Goal: Find specific page/section: Find specific page/section

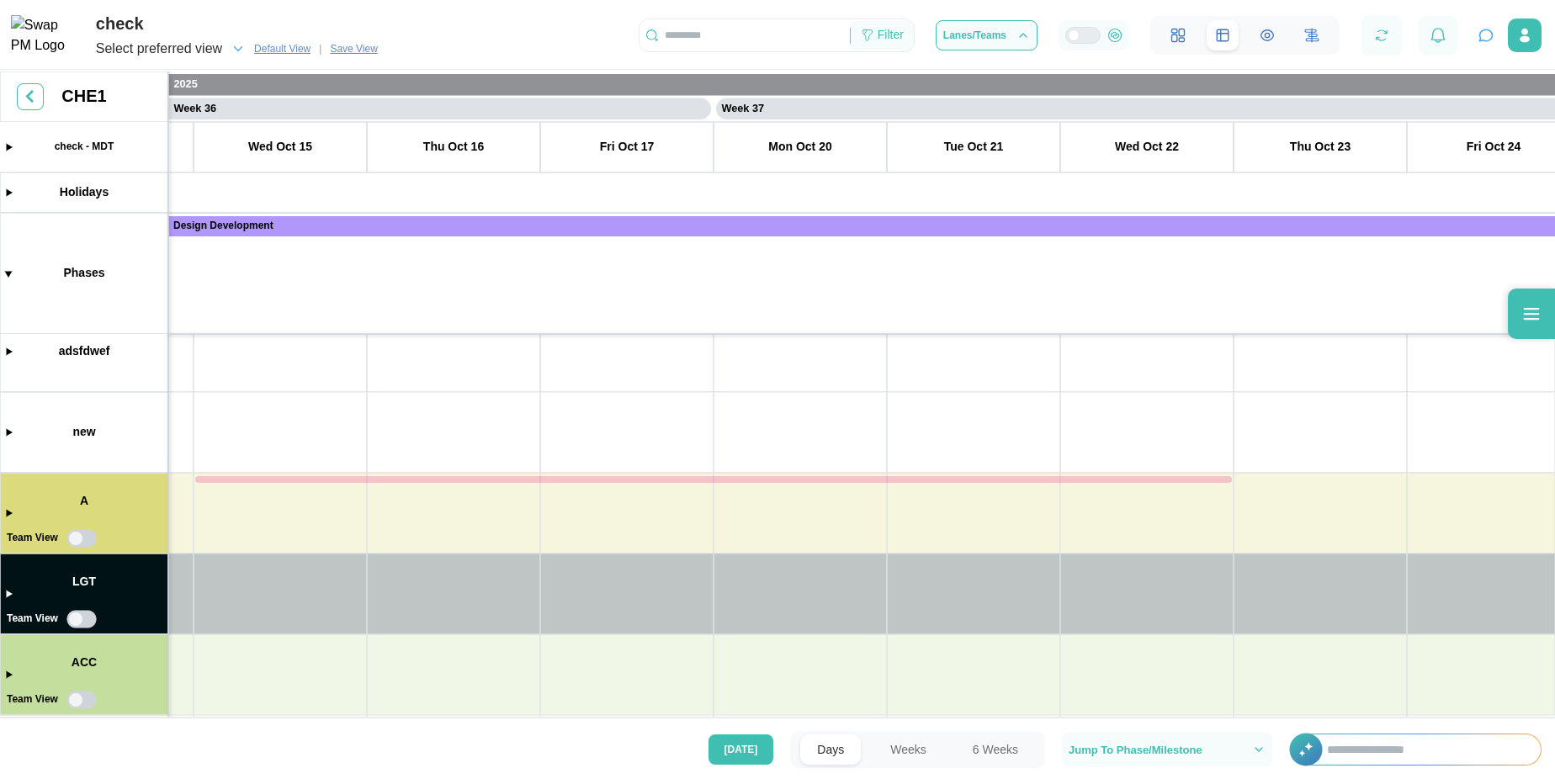
scroll to position [0, 30658]
click at [889, 38] on div "Filter" at bounding box center [891, 35] width 26 height 18
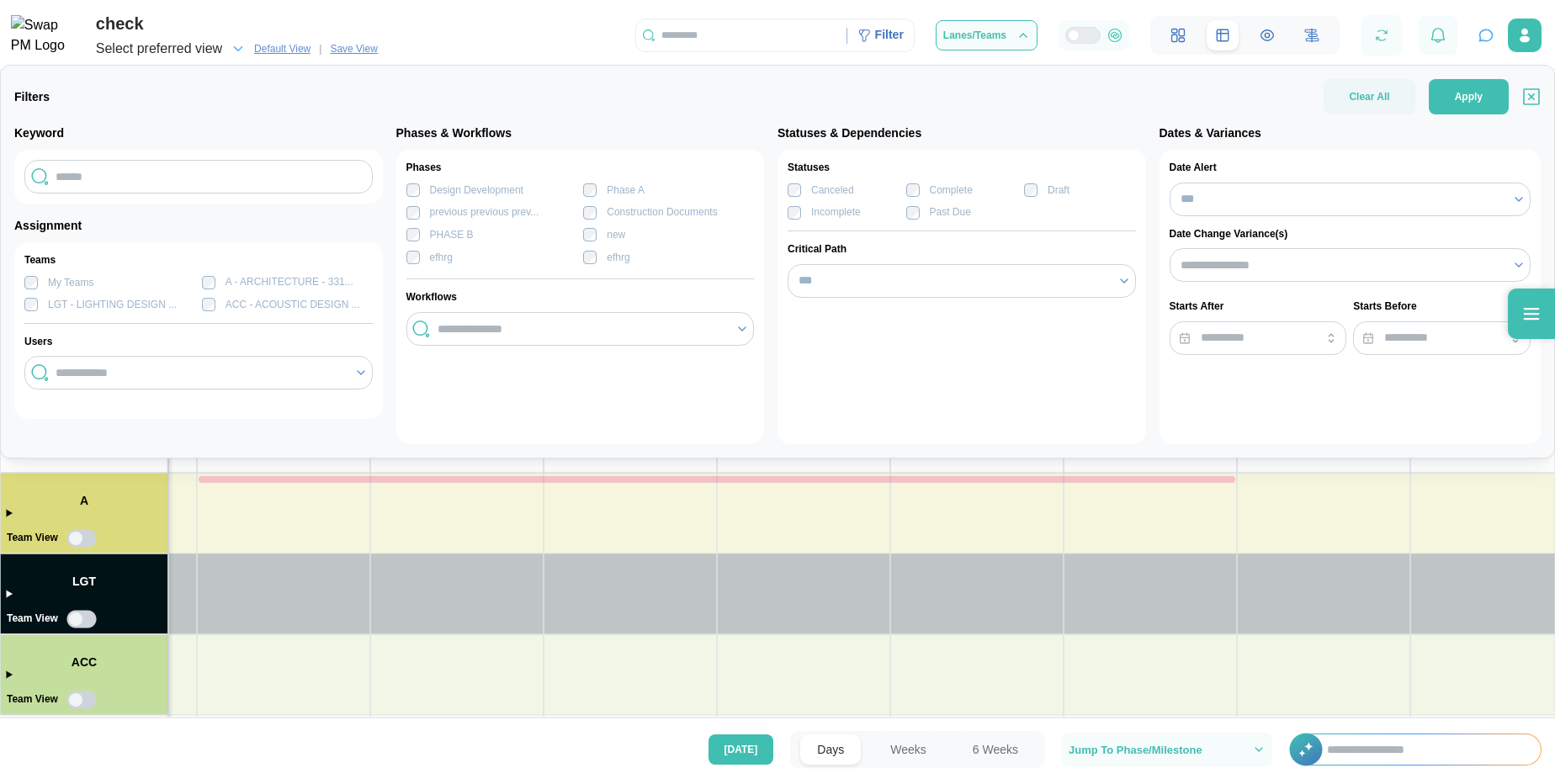
click at [40, 280] on label "My Teams" at bounding box center [65, 283] width 55 height 14
click at [211, 173] on input "text" at bounding box center [199, 176] width 349 height 33
type input "****"
click at [1466, 82] on span "Apply" at bounding box center [1469, 96] width 28 height 33
click at [346, 47] on span "Save View" at bounding box center [353, 49] width 47 height 17
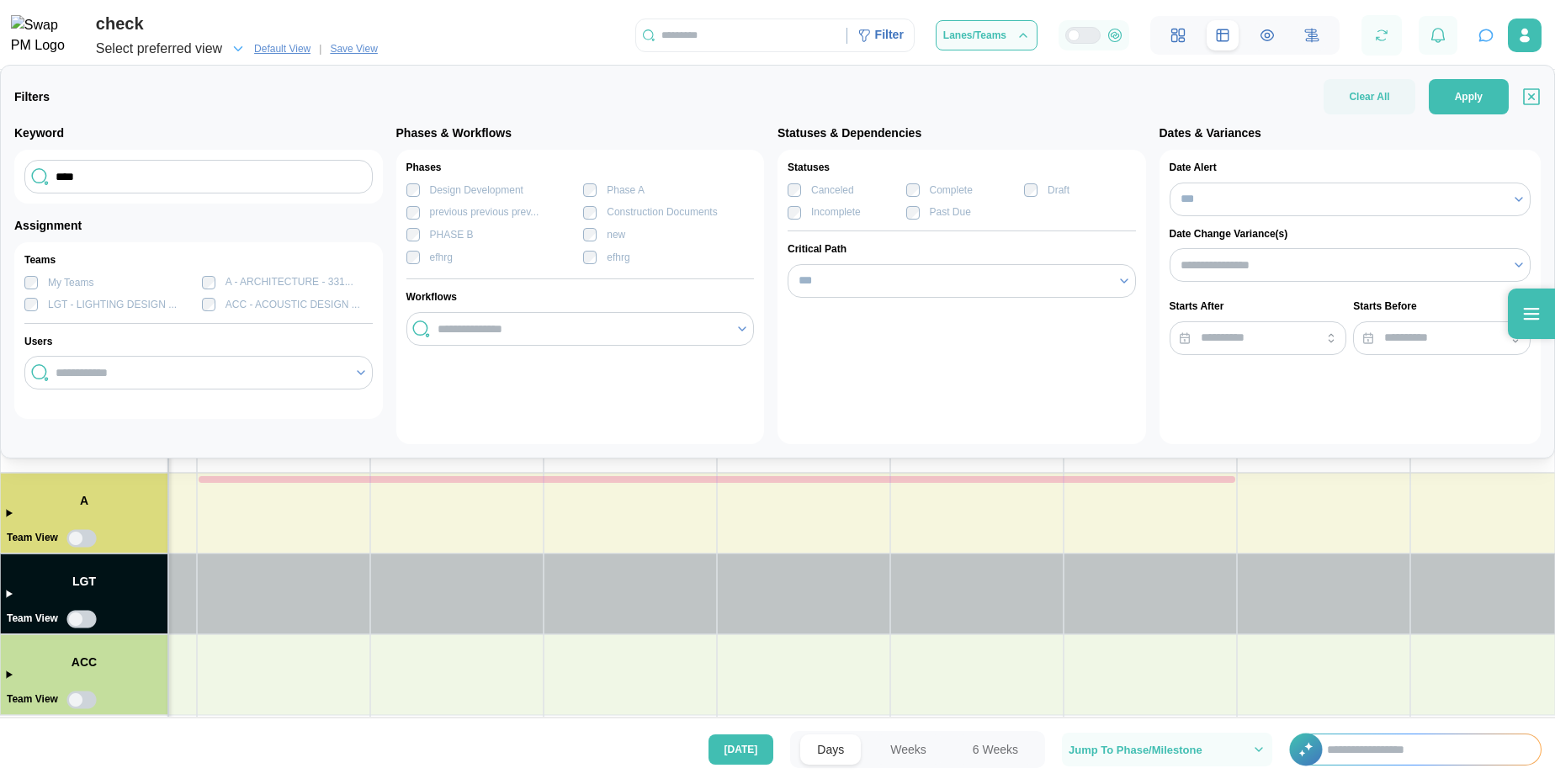
click at [343, 52] on span "Save View" at bounding box center [353, 49] width 47 height 17
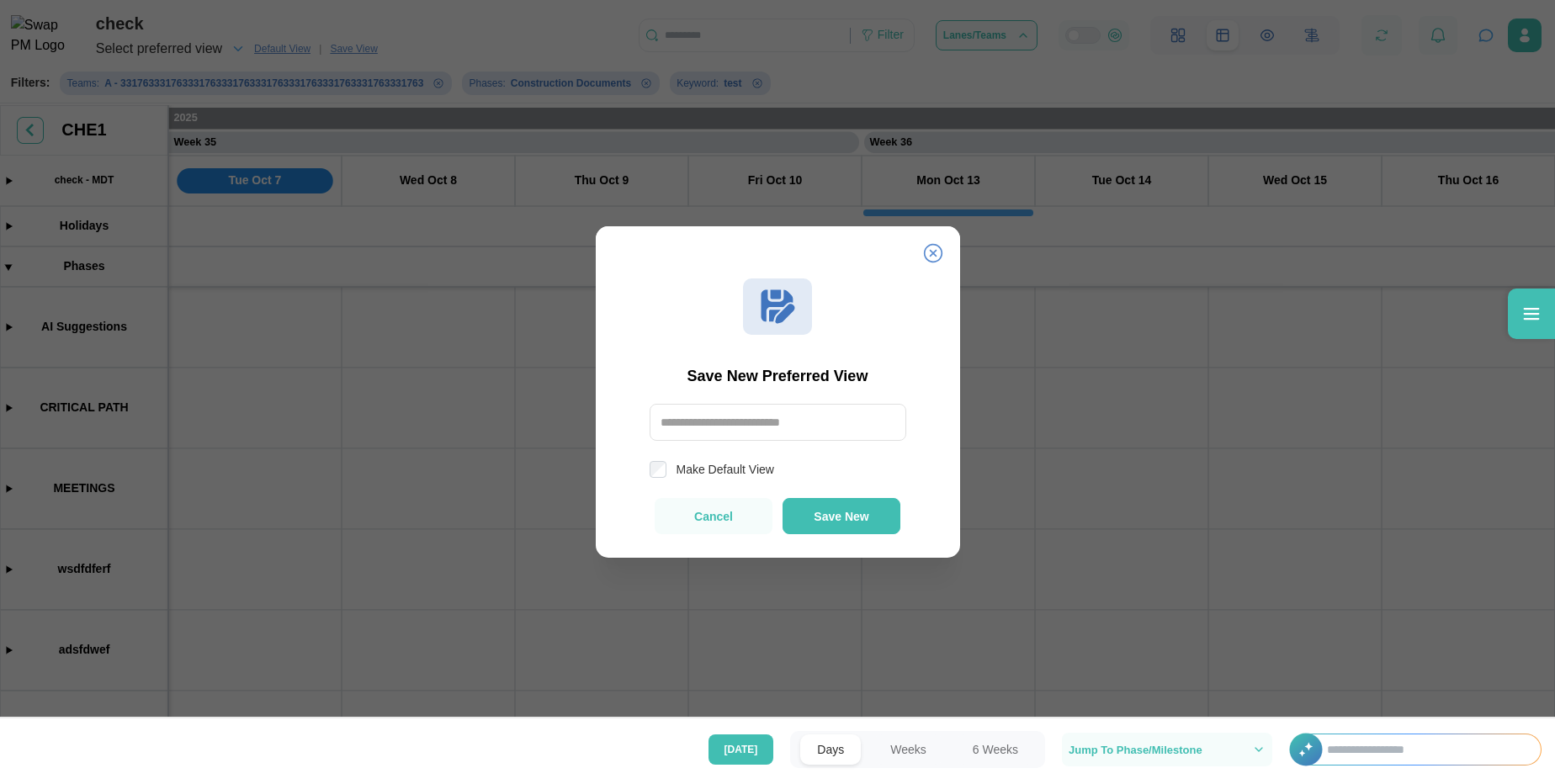
scroll to position [0, 29647]
click at [932, 253] on icon at bounding box center [932, 253] width 18 height 18
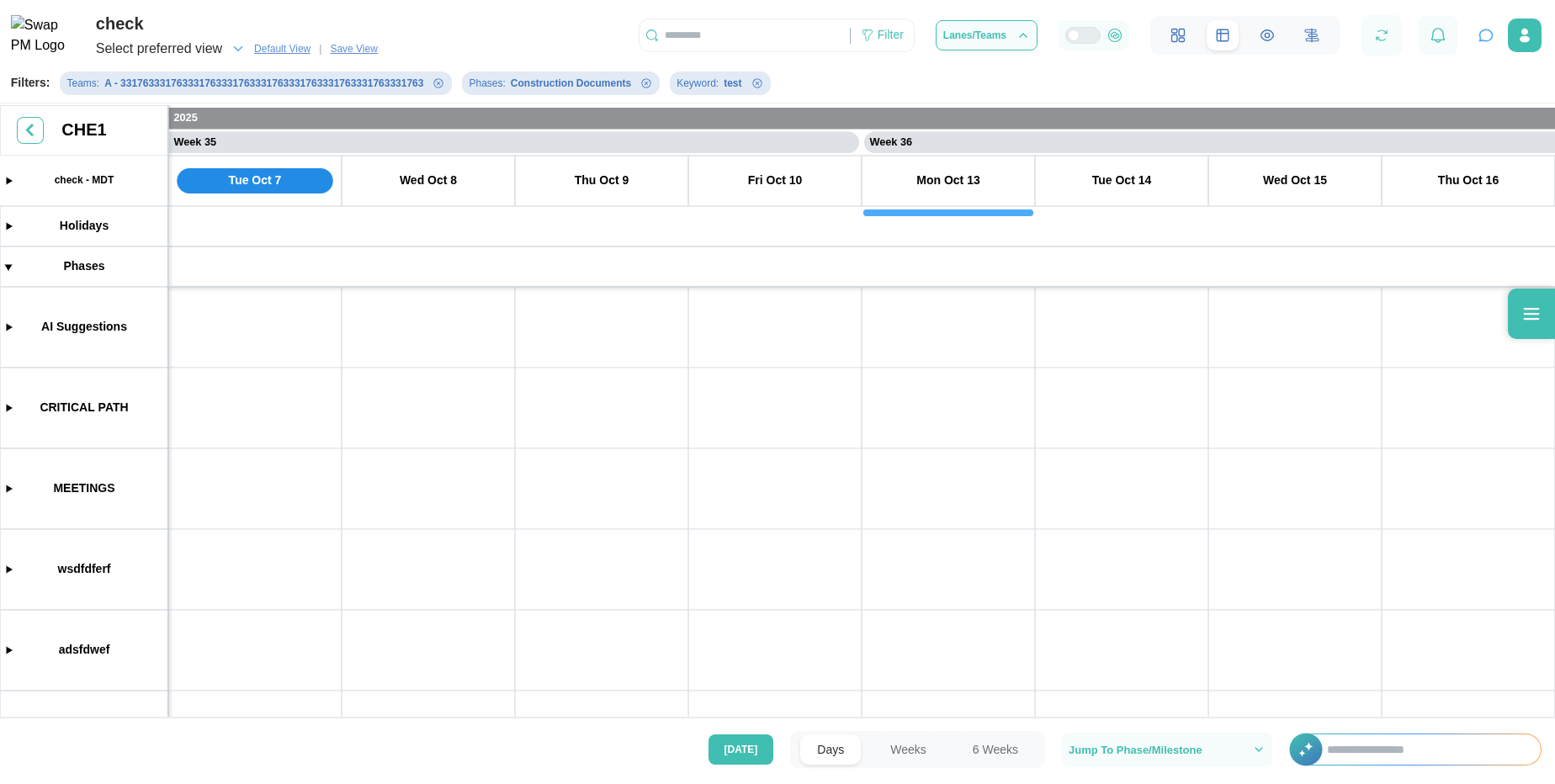
click at [355, 52] on span "Save View" at bounding box center [353, 49] width 47 height 17
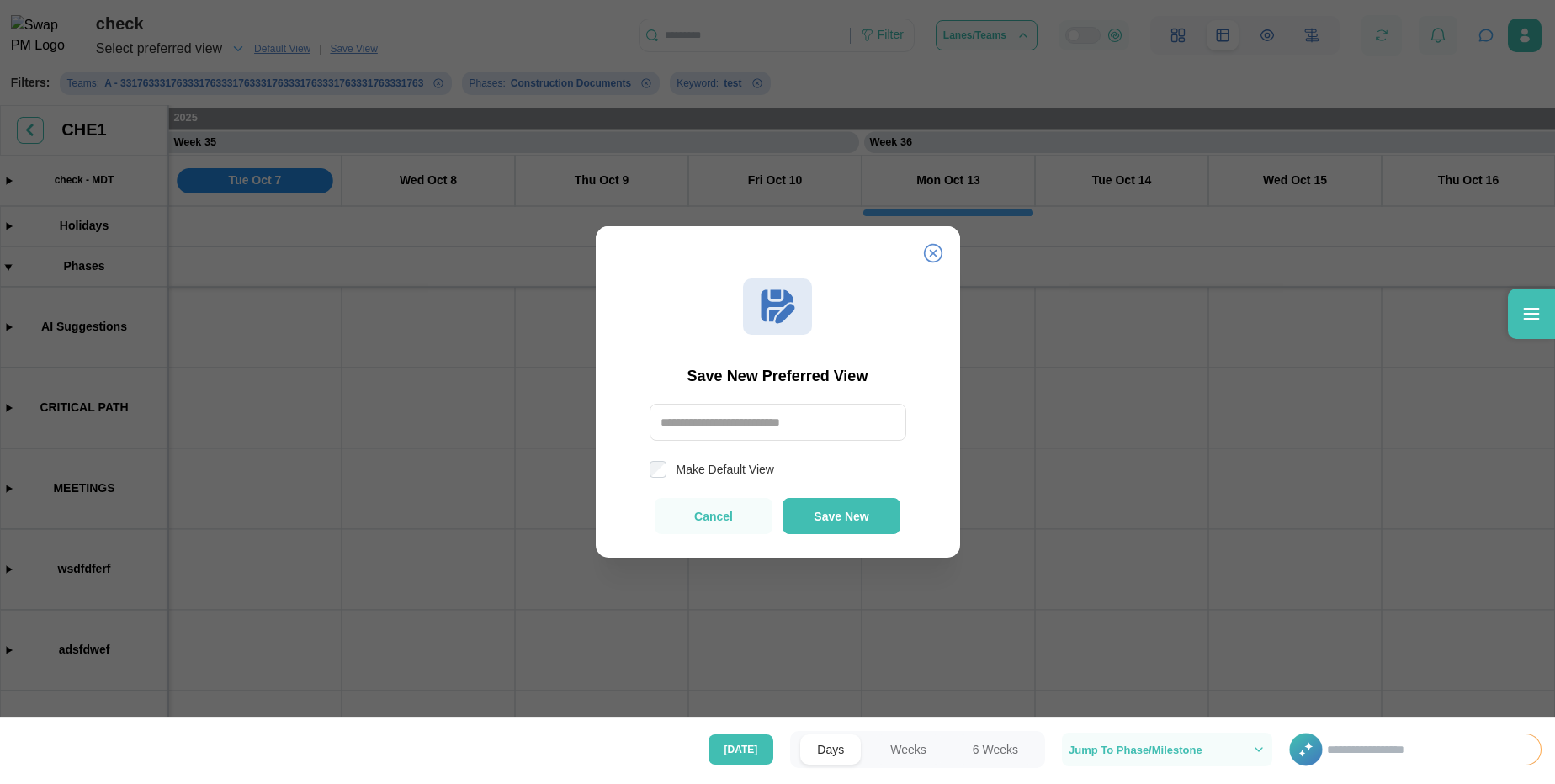
click at [932, 251] on icon at bounding box center [932, 253] width 18 height 18
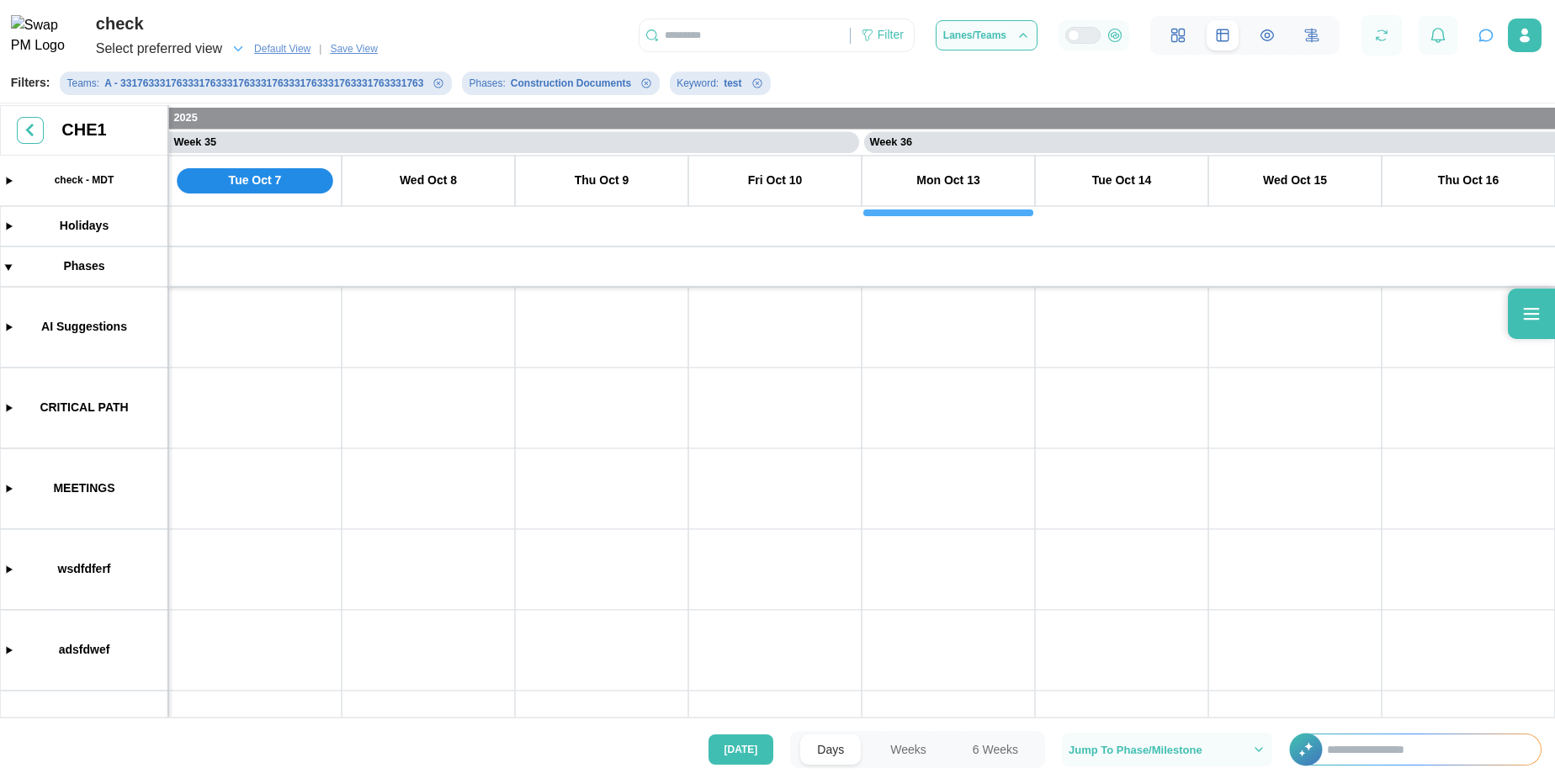
click at [436, 85] on icon "Remove Teams filter" at bounding box center [438, 83] width 10 height 10
click at [245, 79] on icon "Remove Phases filter" at bounding box center [244, 83] width 10 height 10
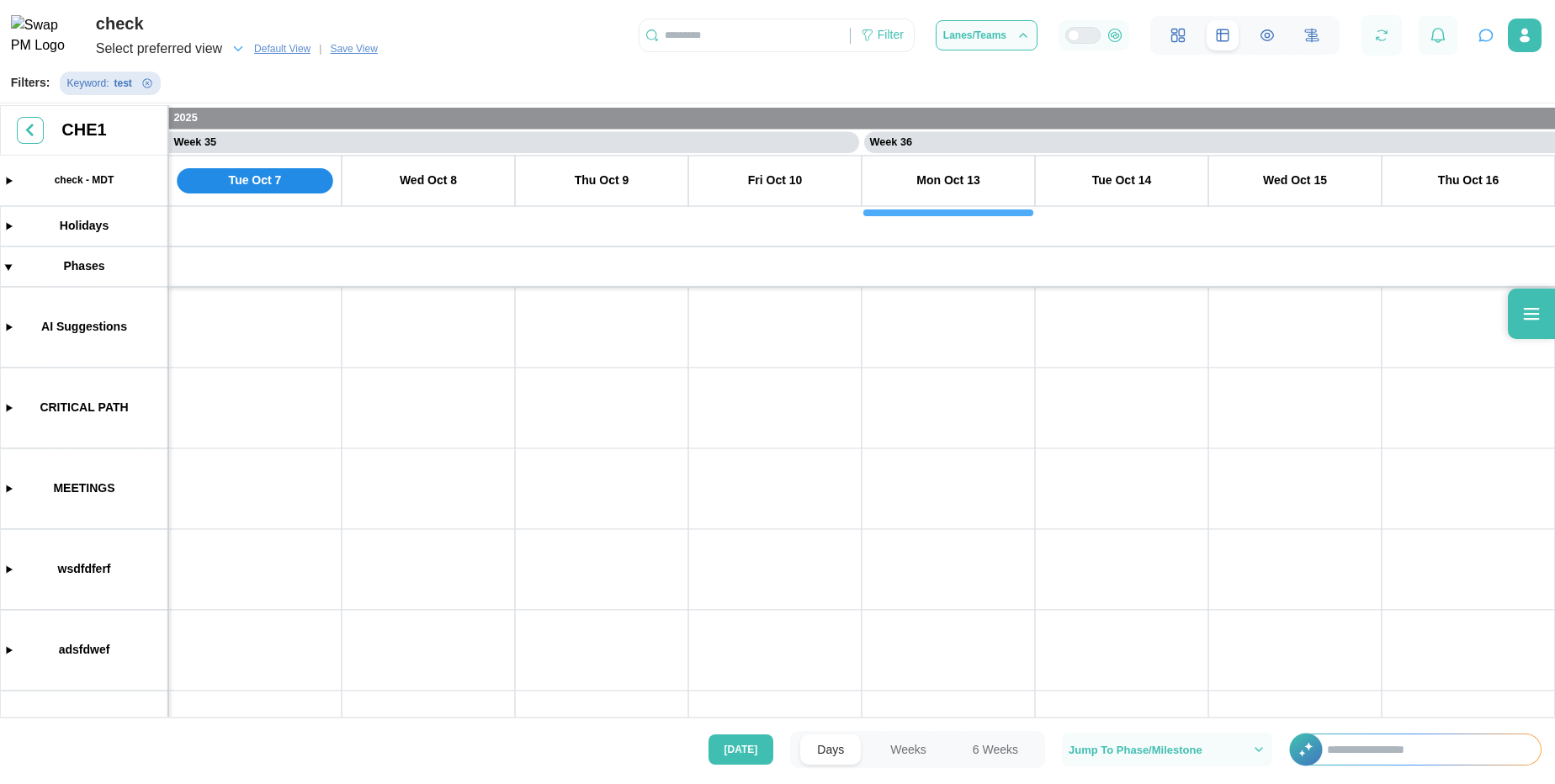
scroll to position [0, 0]
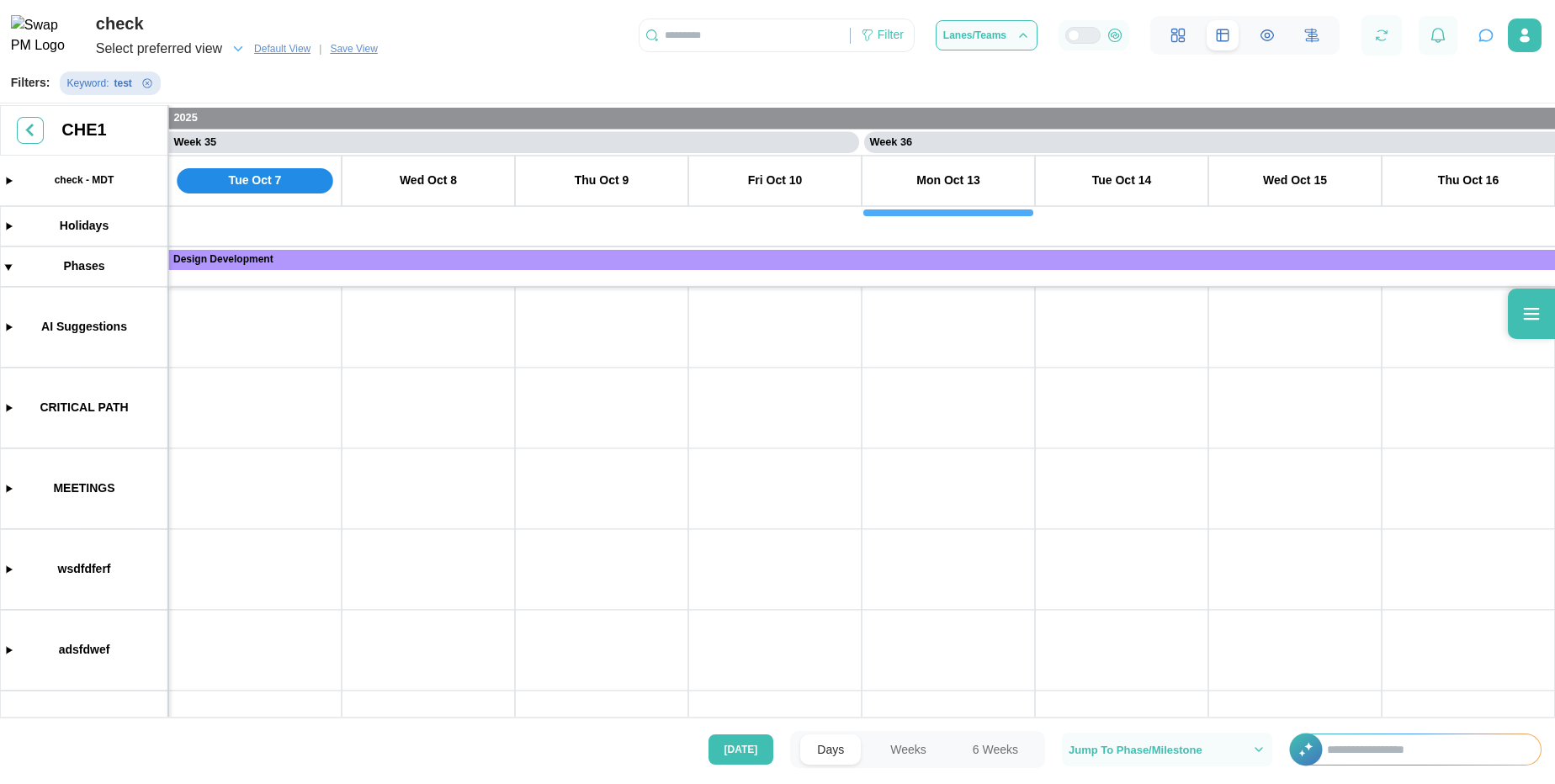
click at [151, 82] on icon "Remove Keyword filter" at bounding box center [146, 83] width 9 height 9
click at [147, 86] on main "Swap AI Connected Start a conversation about your project Ask about tasks, dead…" at bounding box center [777, 392] width 1555 height 784
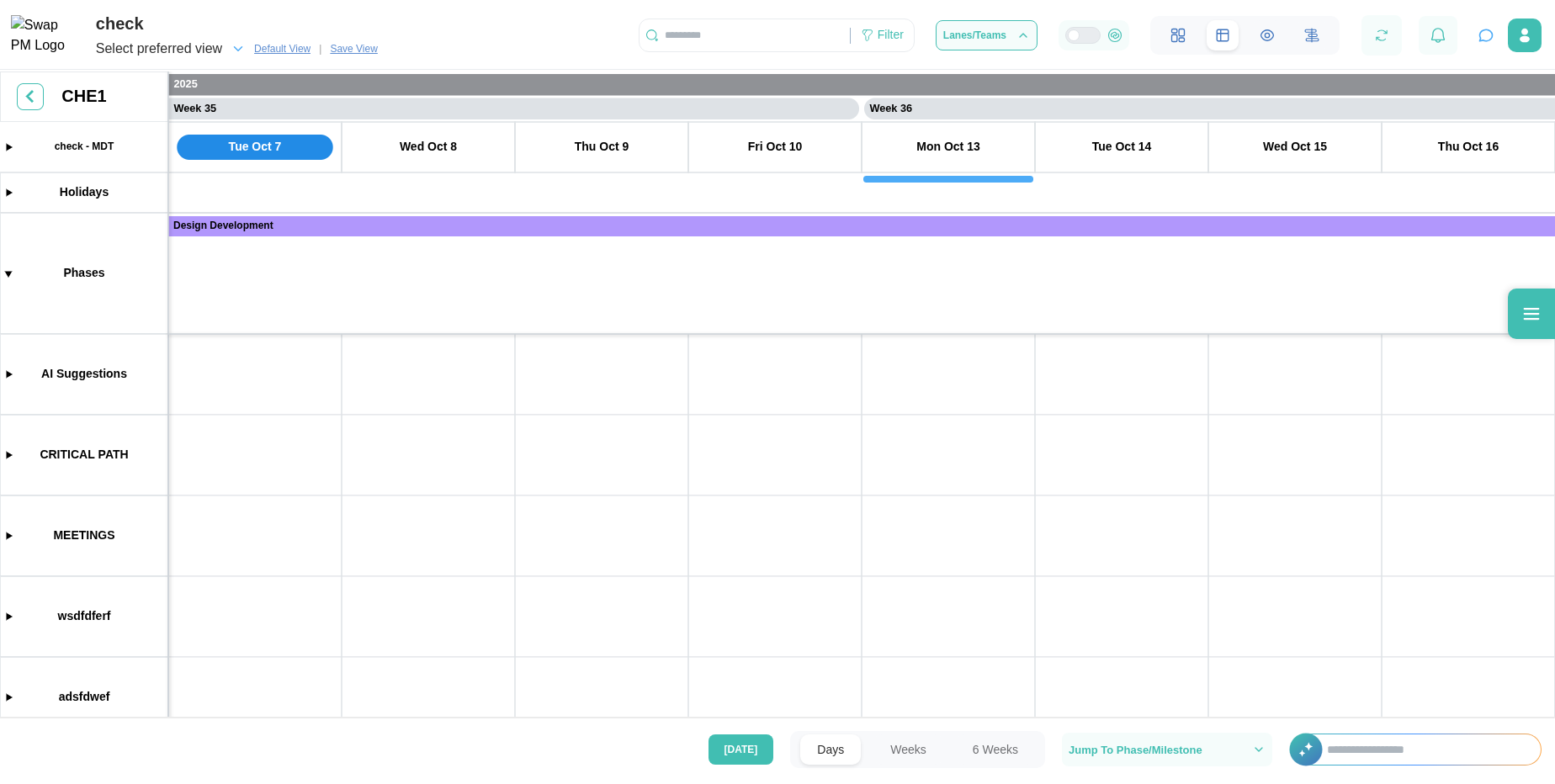
scroll to position [0, 29647]
click at [1535, 313] on icon at bounding box center [1532, 313] width 16 height 12
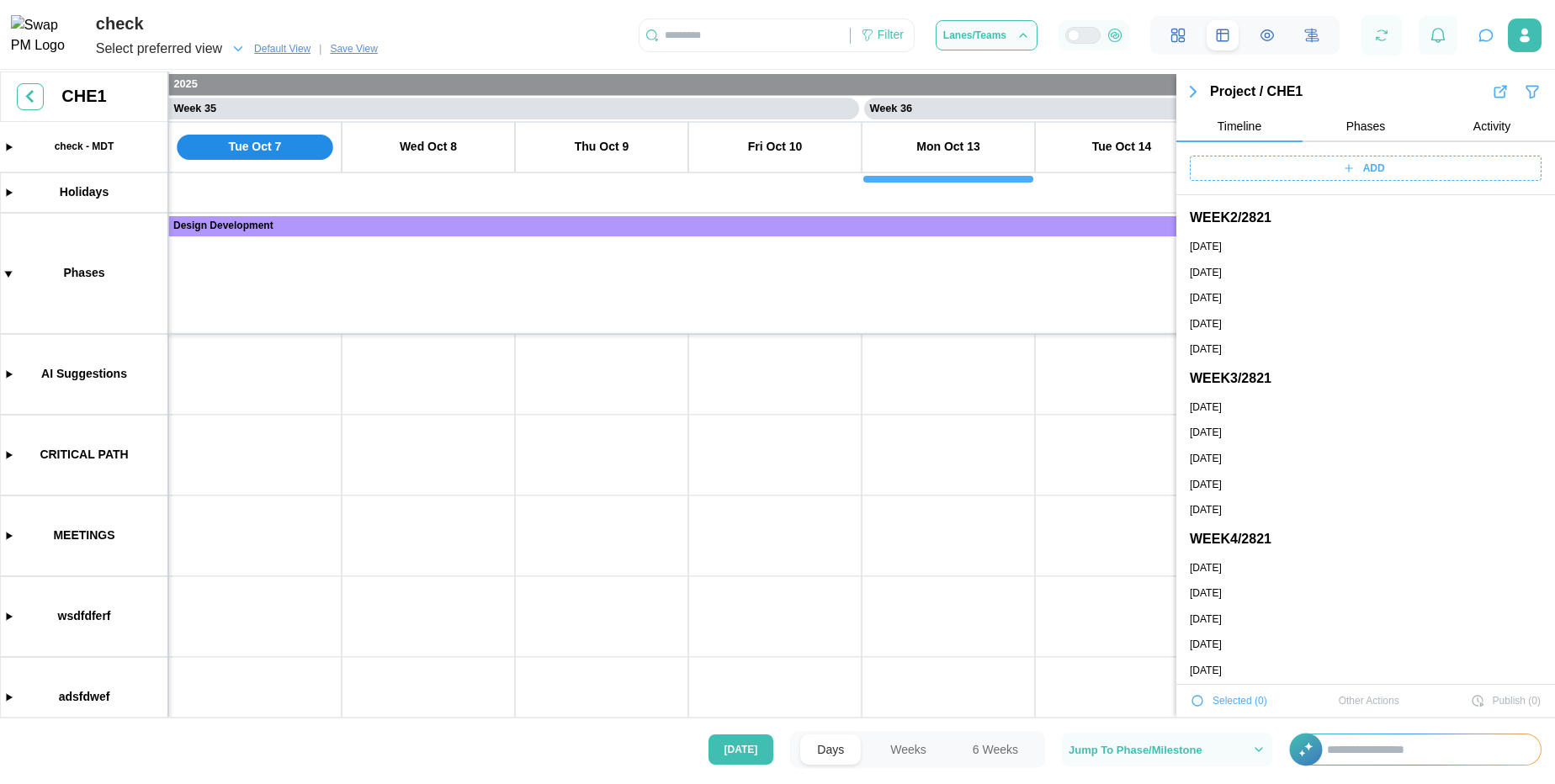
scroll to position [0, 0]
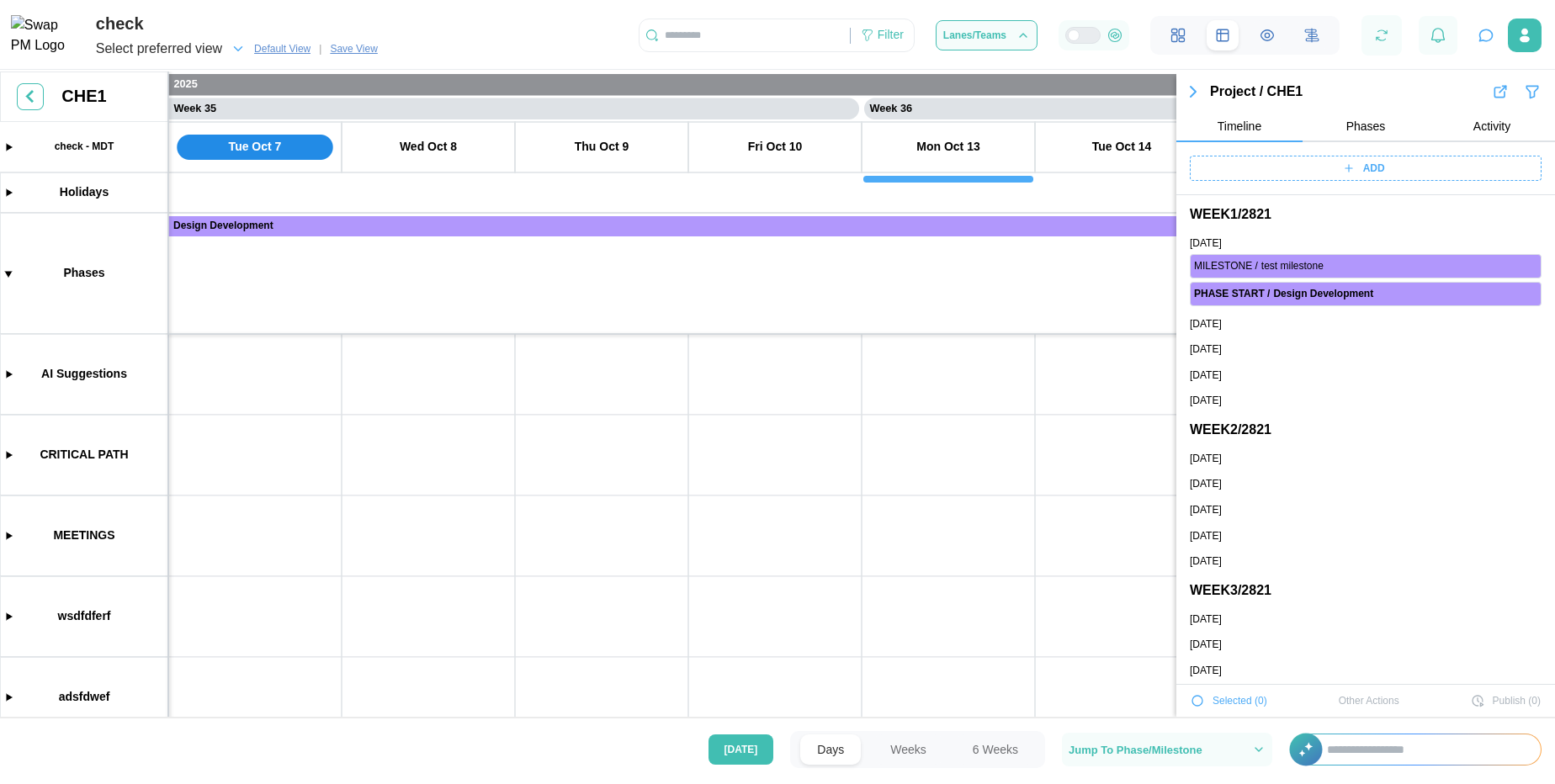
click at [1358, 126] on span "Phases" at bounding box center [1366, 126] width 40 height 12
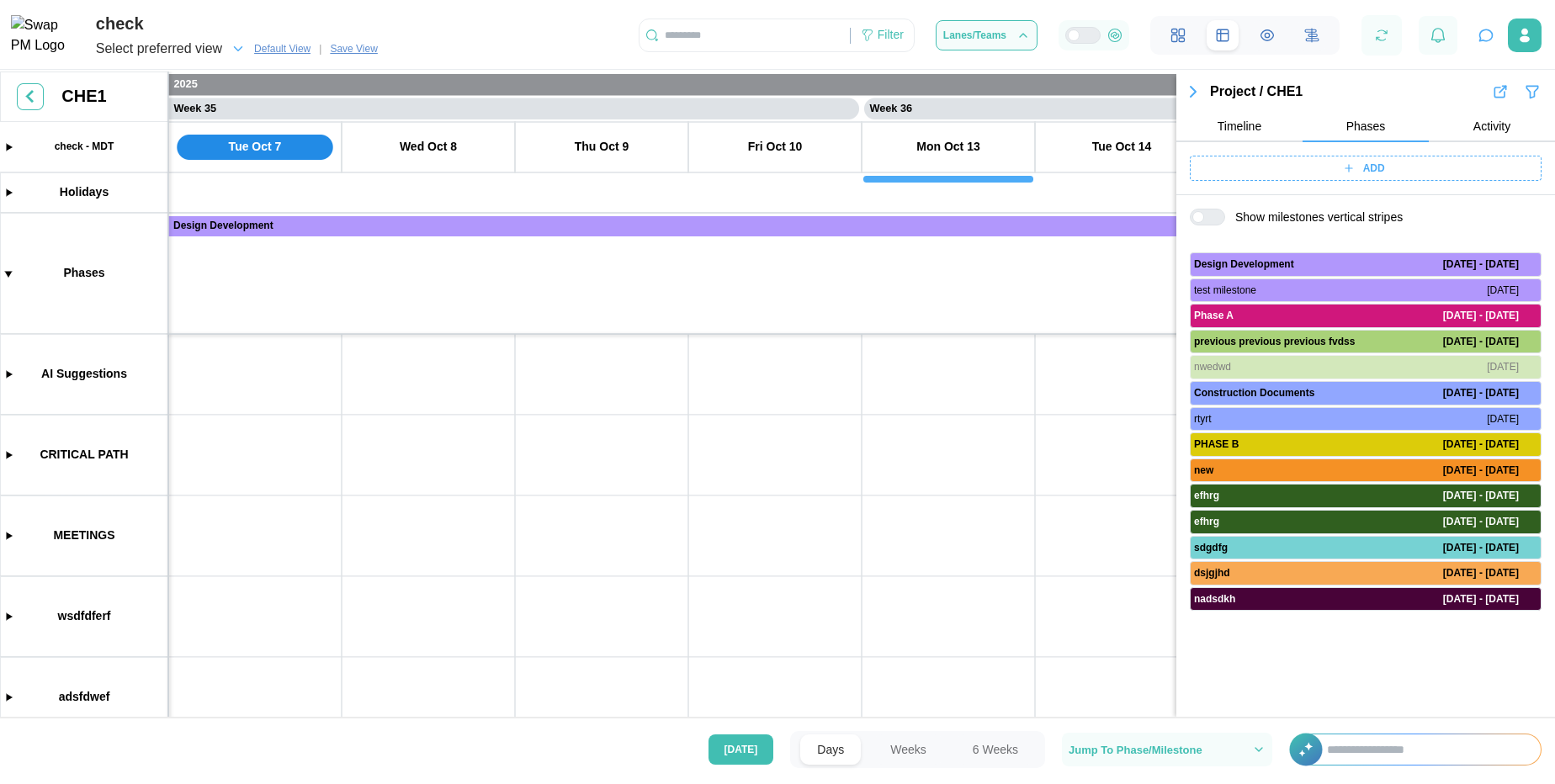
click at [1466, 129] on button "Activity" at bounding box center [1493, 127] width 126 height 31
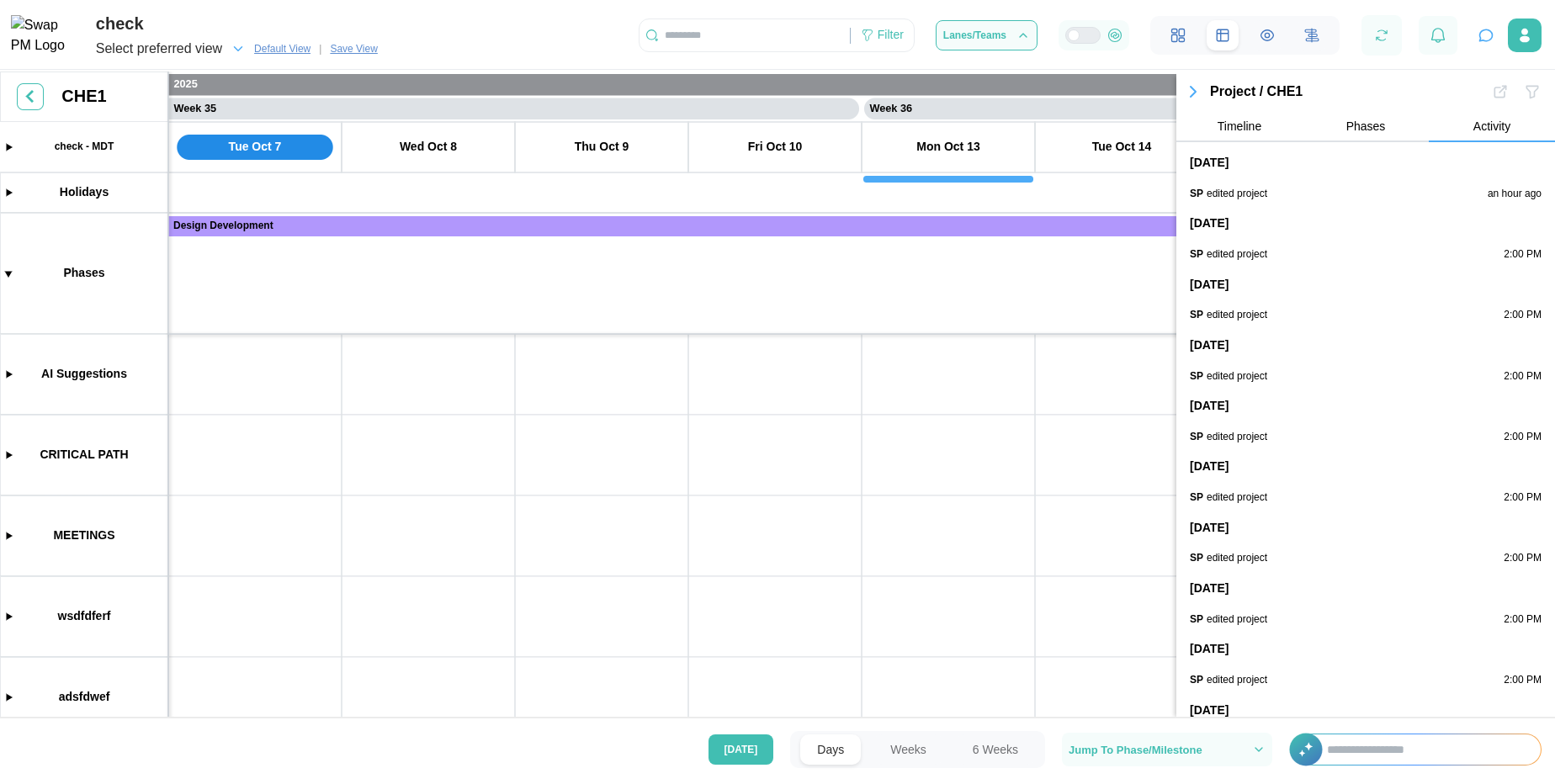
click at [1523, 92] on div at bounding box center [1532, 91] width 18 height 18
click at [1218, 123] on span "Timeline" at bounding box center [1240, 126] width 43 height 12
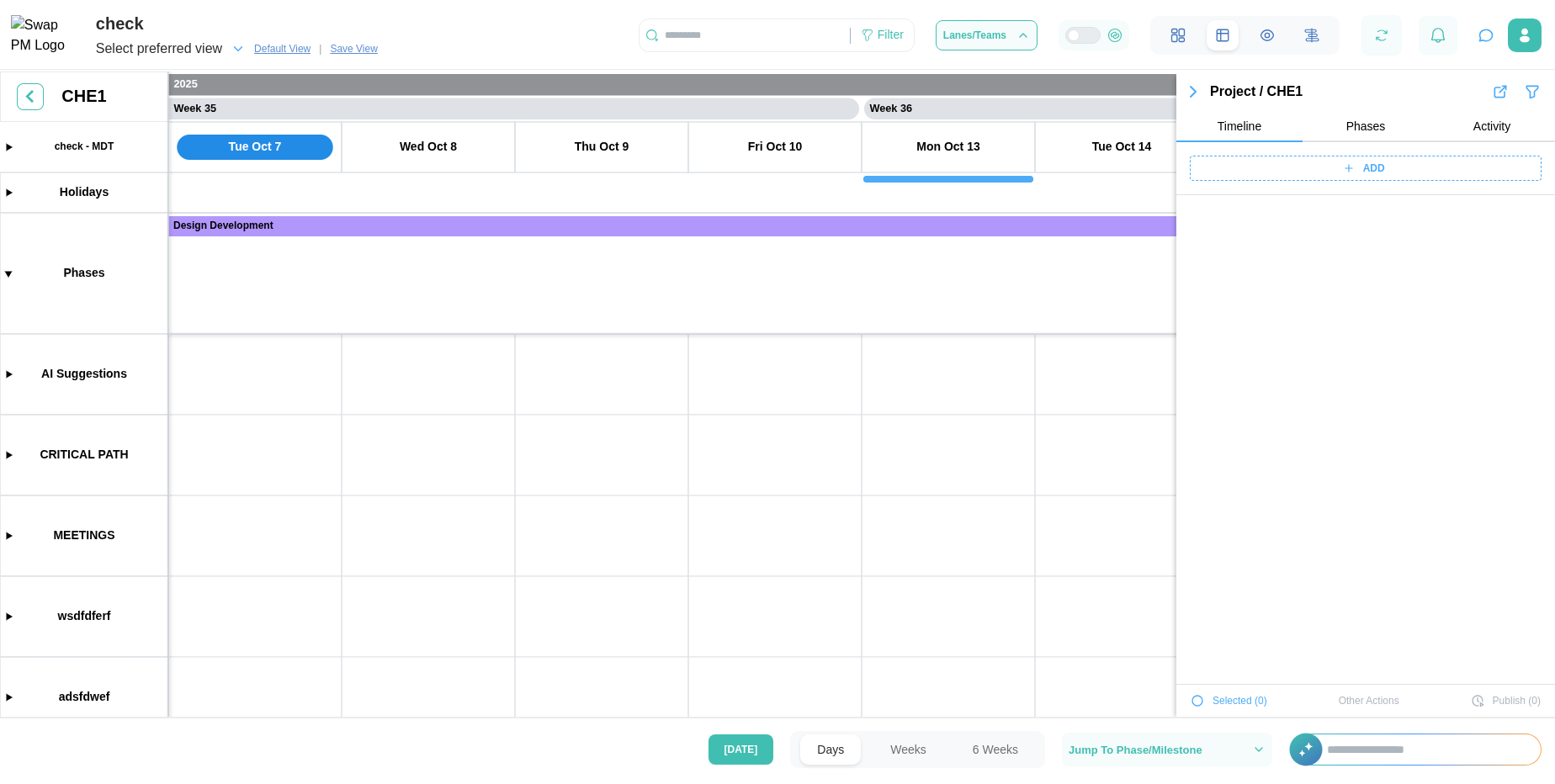
scroll to position [6463, 0]
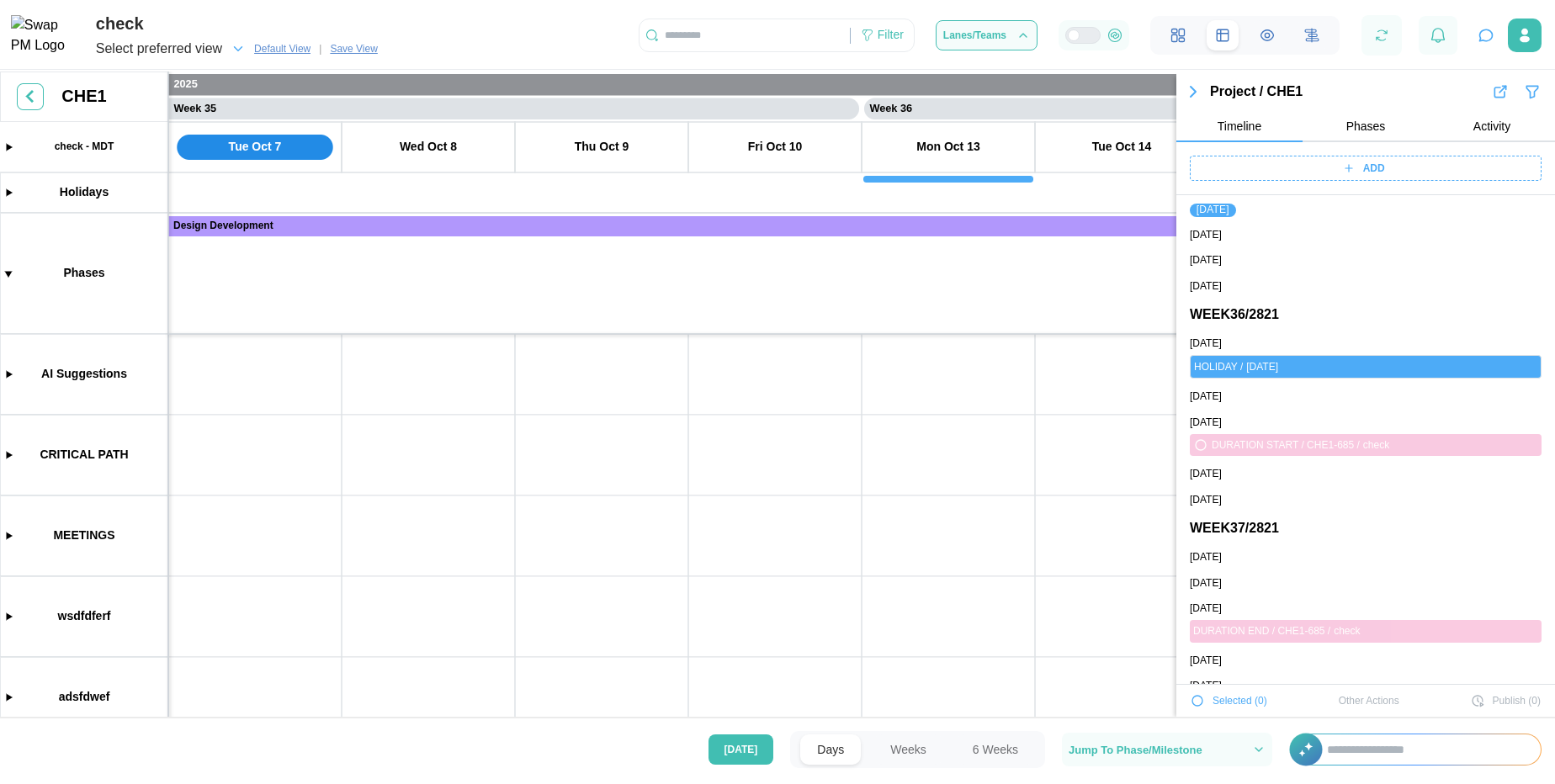
click at [1527, 96] on icon "button" at bounding box center [1532, 91] width 11 height 12
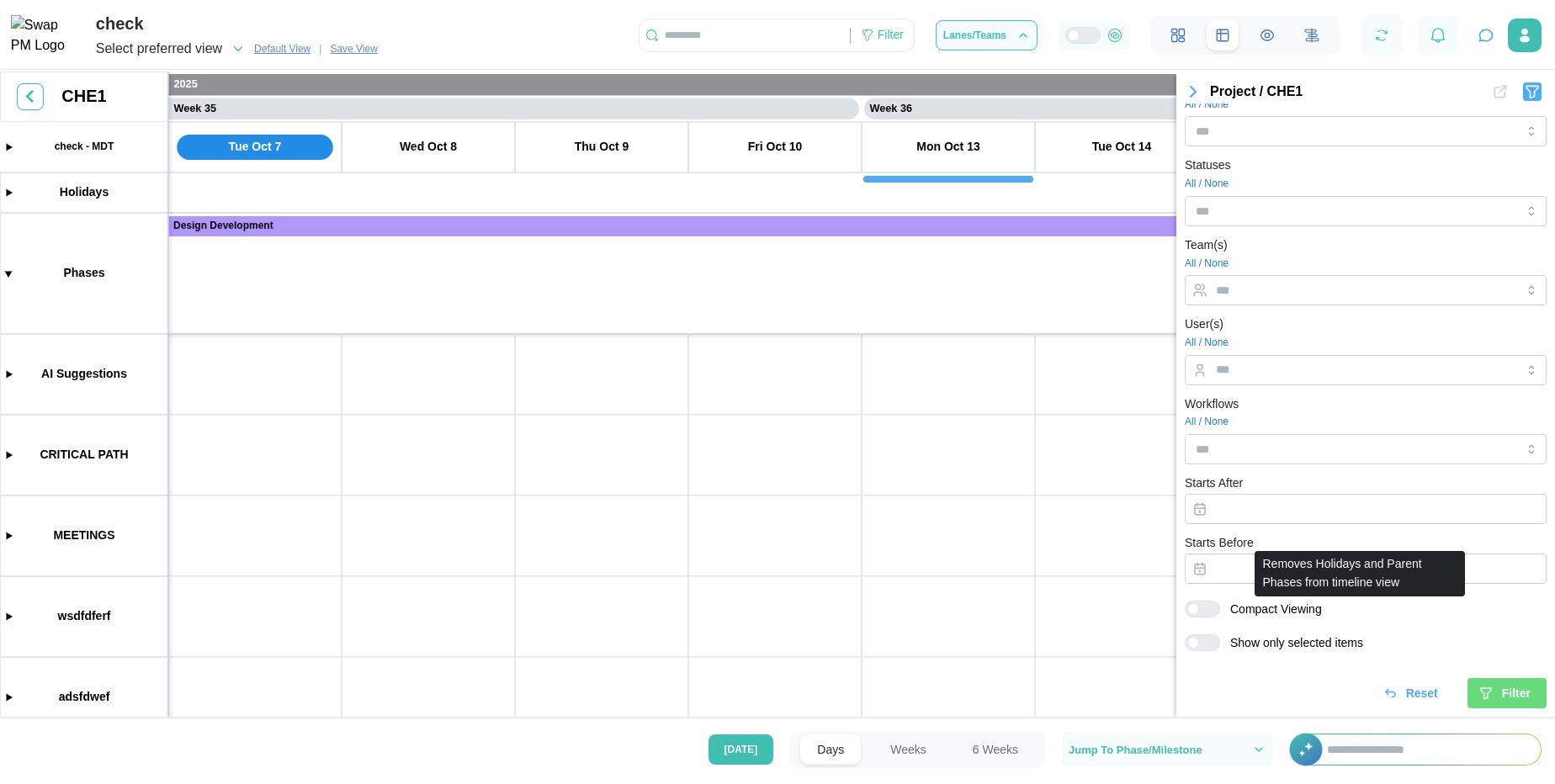
click at [1236, 611] on span "Compact Viewing" at bounding box center [1271, 609] width 102 height 17
click at [1485, 691] on div "Filter" at bounding box center [1505, 694] width 52 height 29
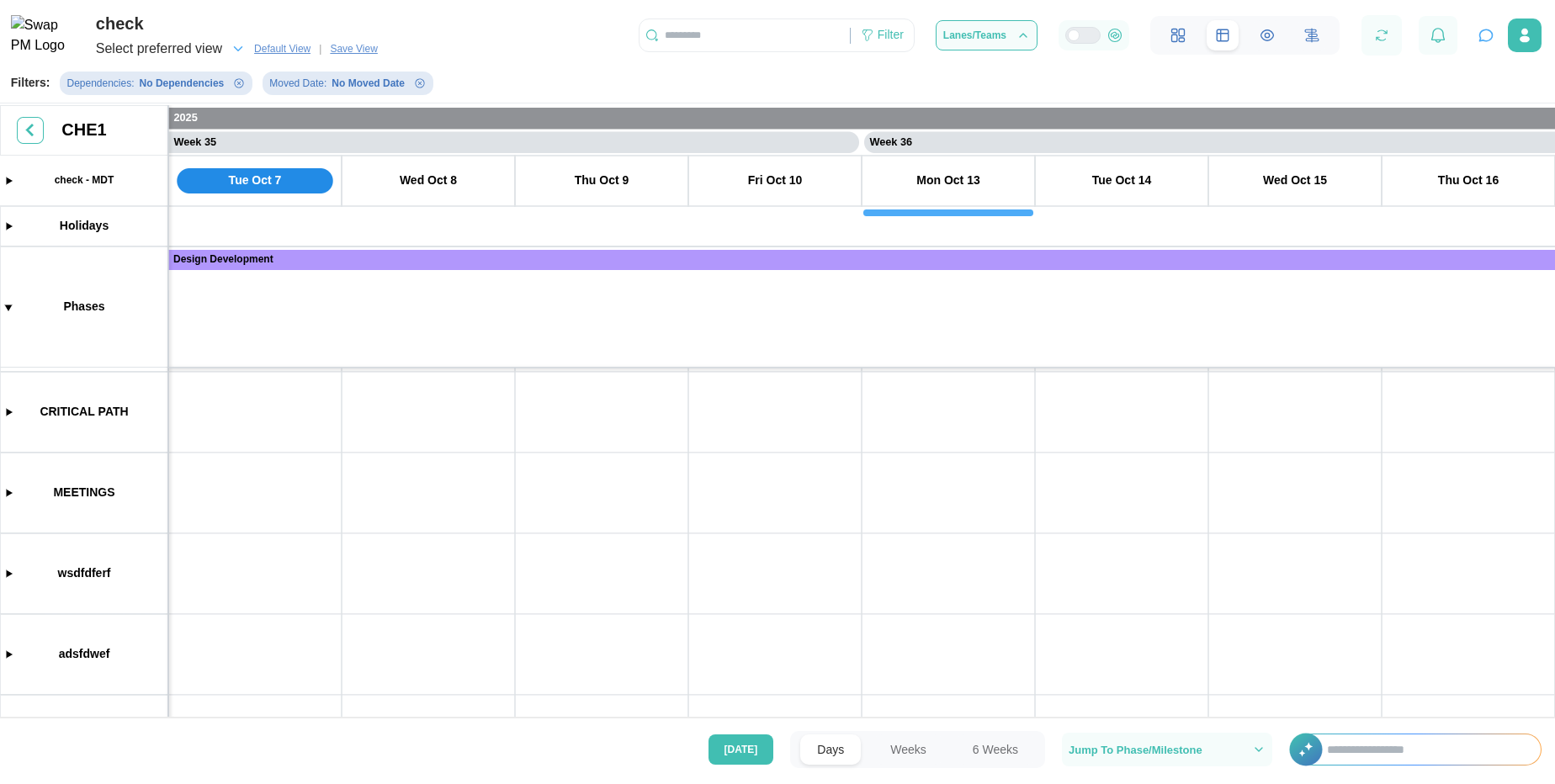
scroll to position [0, 29647]
click at [719, 411] on canvas at bounding box center [777, 413] width 1555 height 616
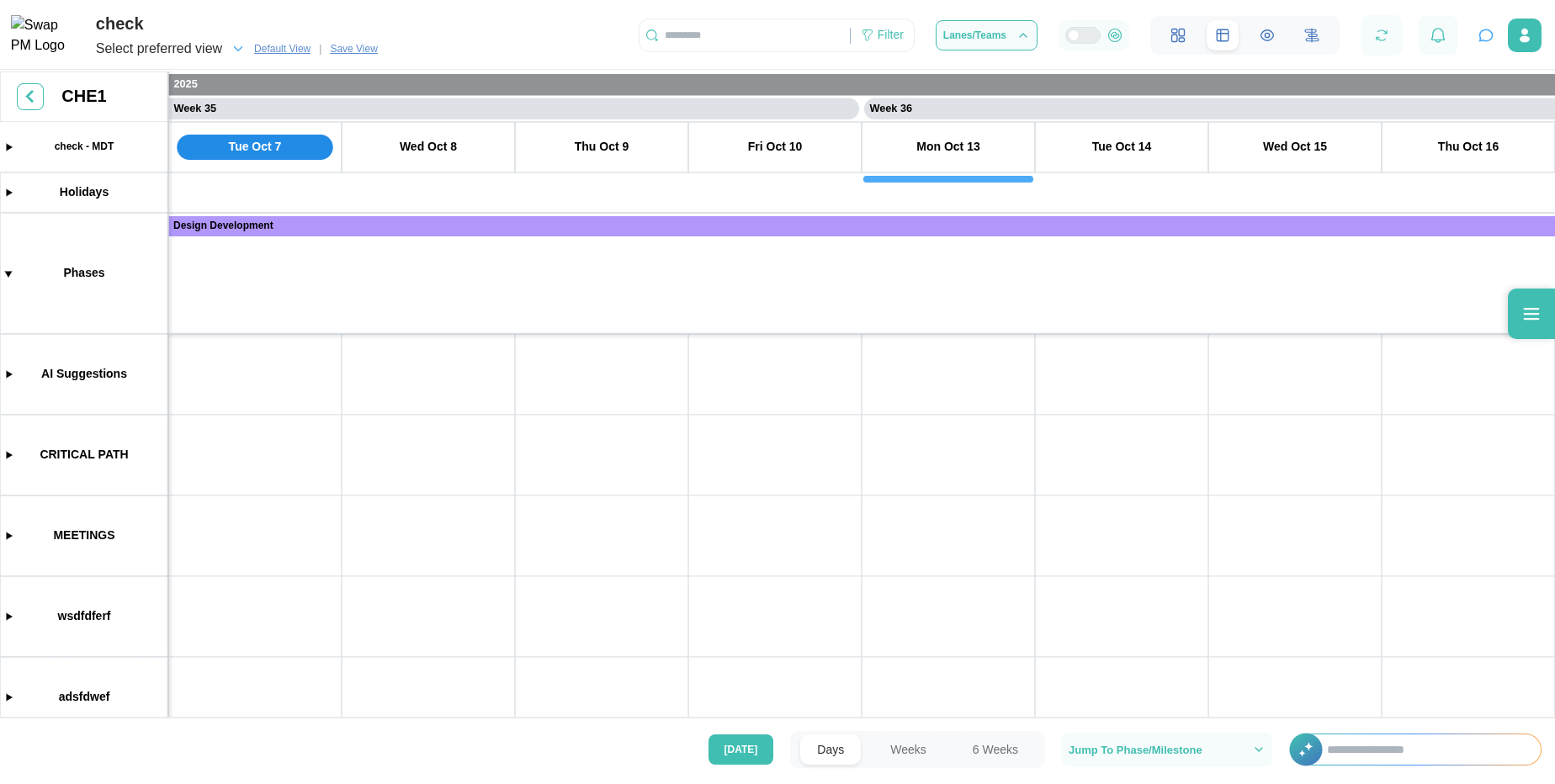
scroll to position [0, 29647]
click at [1532, 321] on icon at bounding box center [1532, 313] width 20 height 20
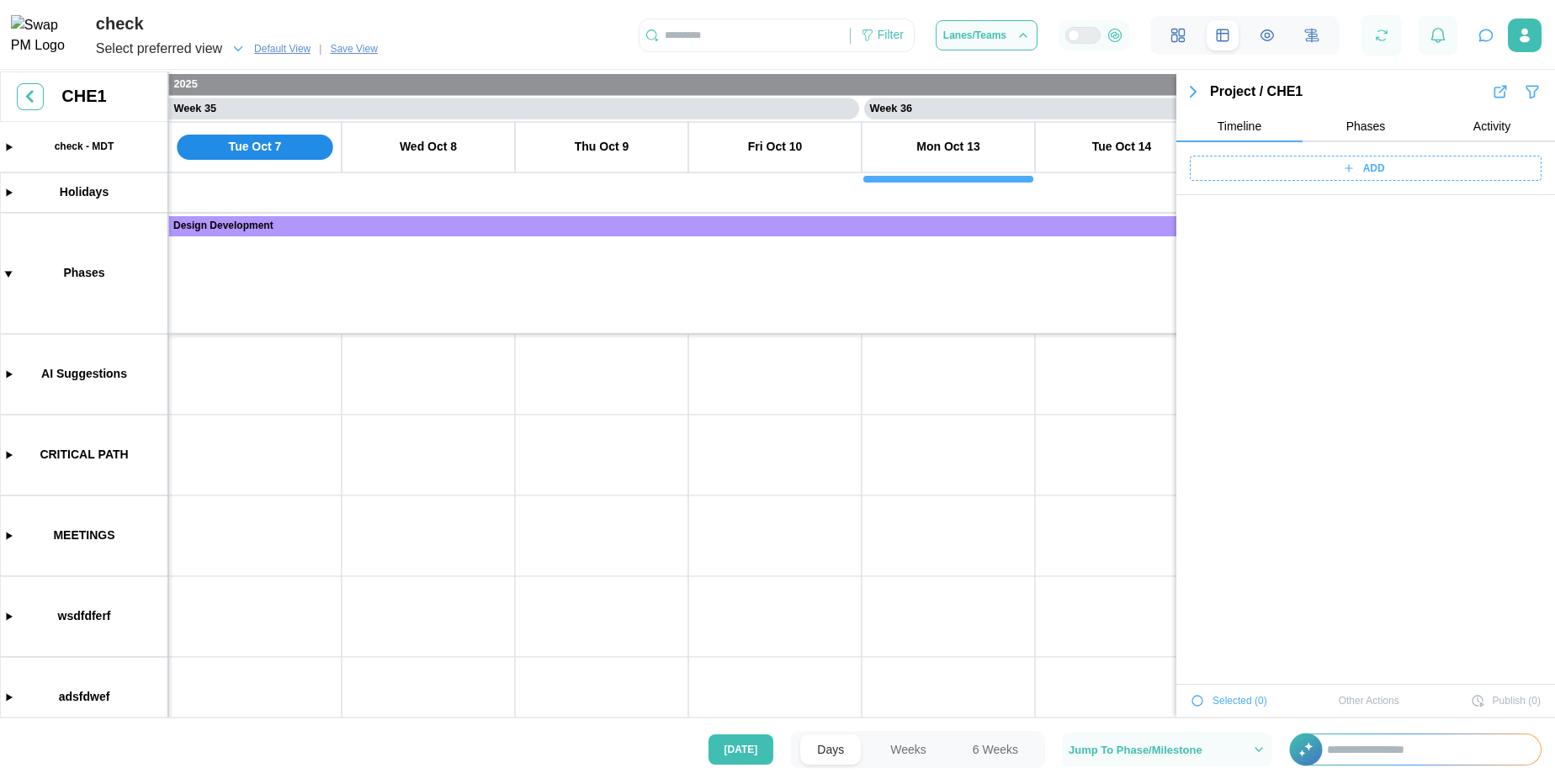
scroll to position [6464, 0]
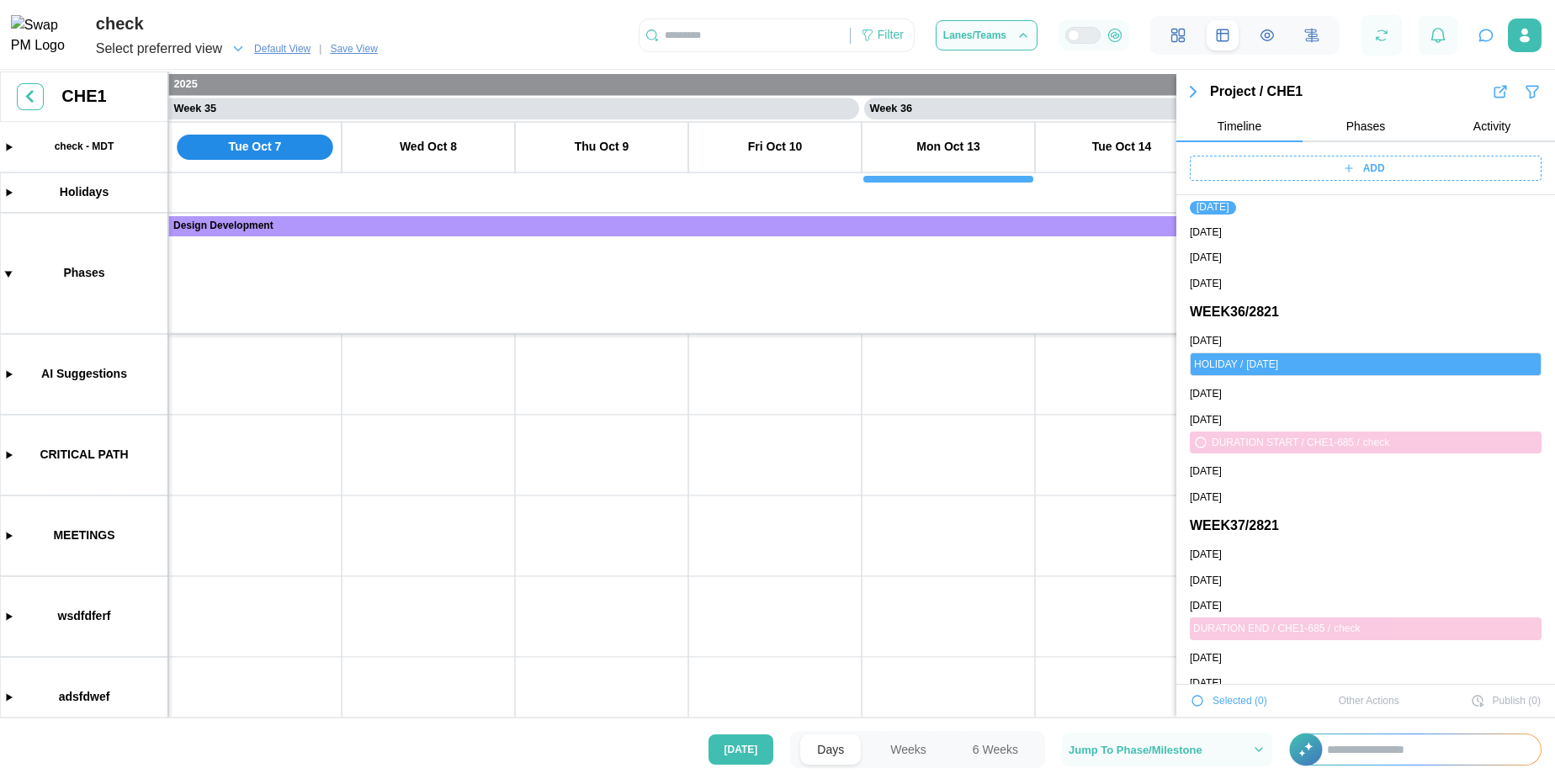
click at [1340, 92] on div "Project / CHE1" at bounding box center [1350, 91] width 281 height 21
